Goal: Go to known website: Access a specific website the user already knows

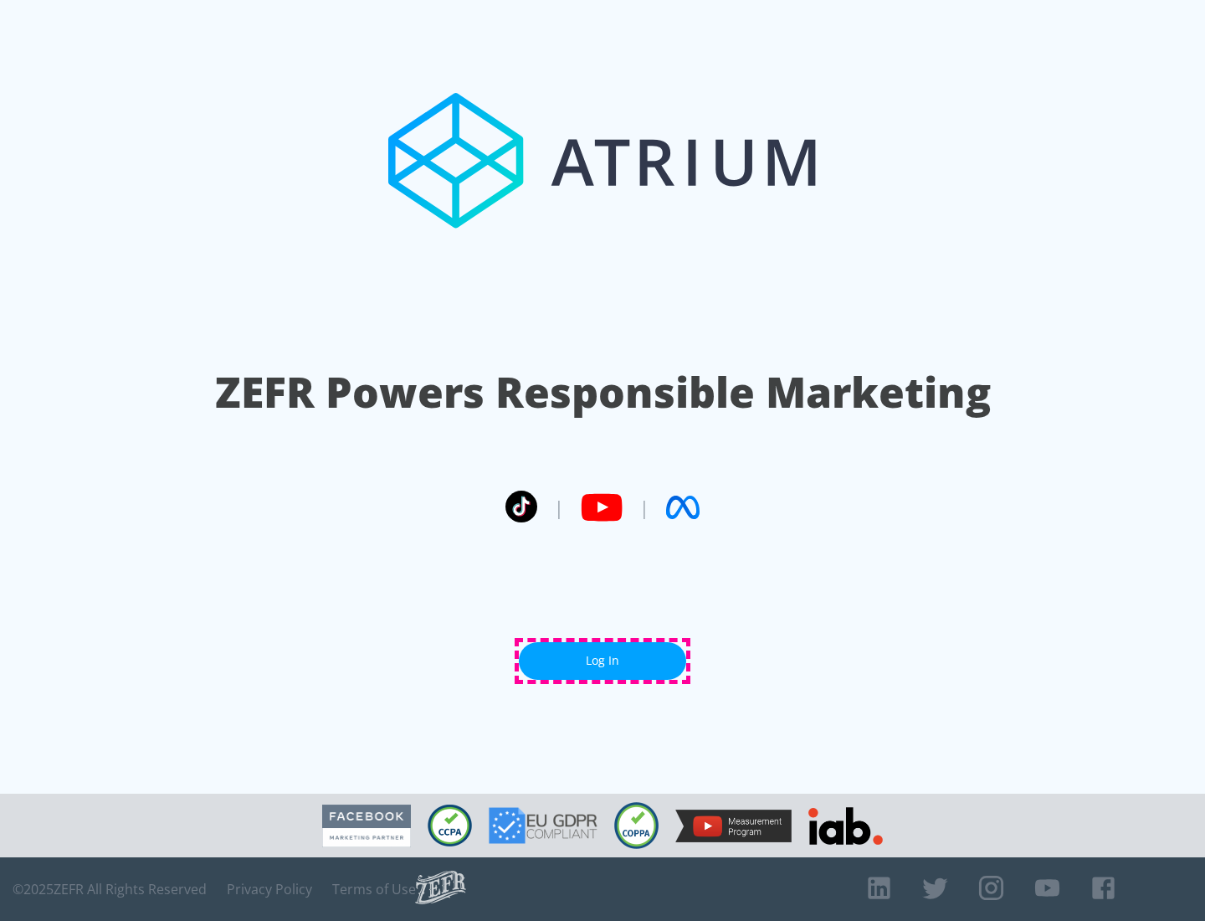
click at [603, 660] on link "Log In" at bounding box center [602, 661] width 167 height 38
